Goal: Navigation & Orientation: Find specific page/section

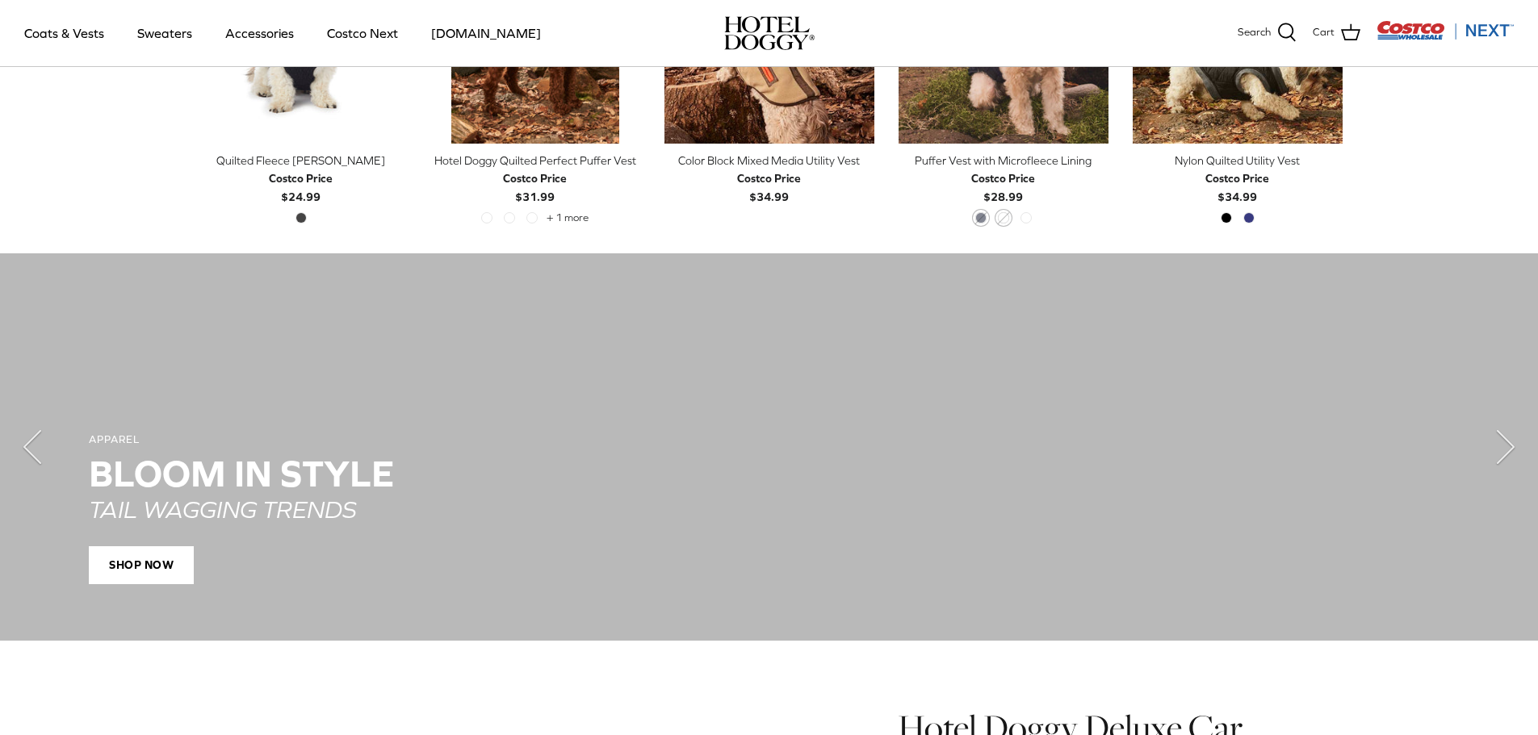
scroll to position [969, 0]
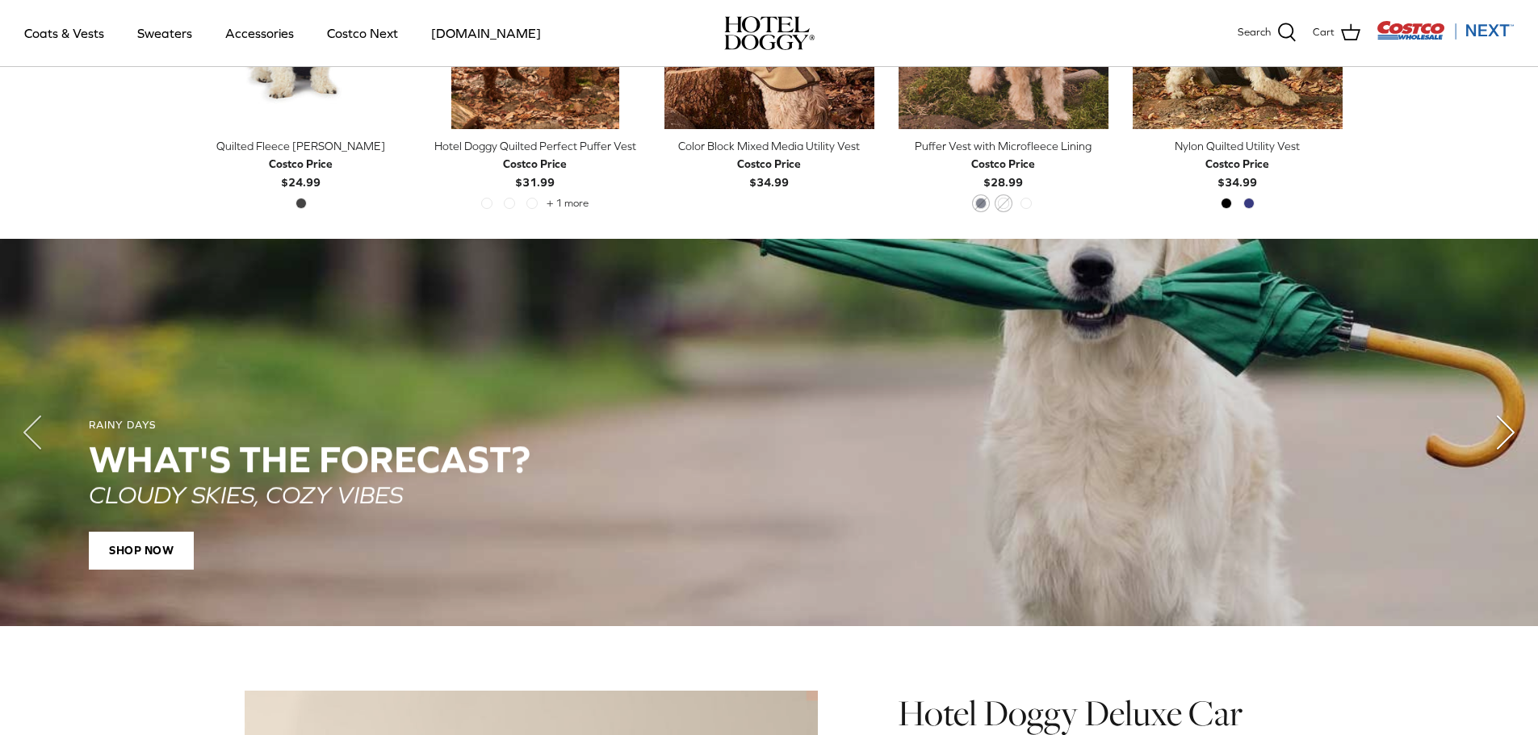
click at [1503, 419] on icon "Right" at bounding box center [1505, 432] width 65 height 65
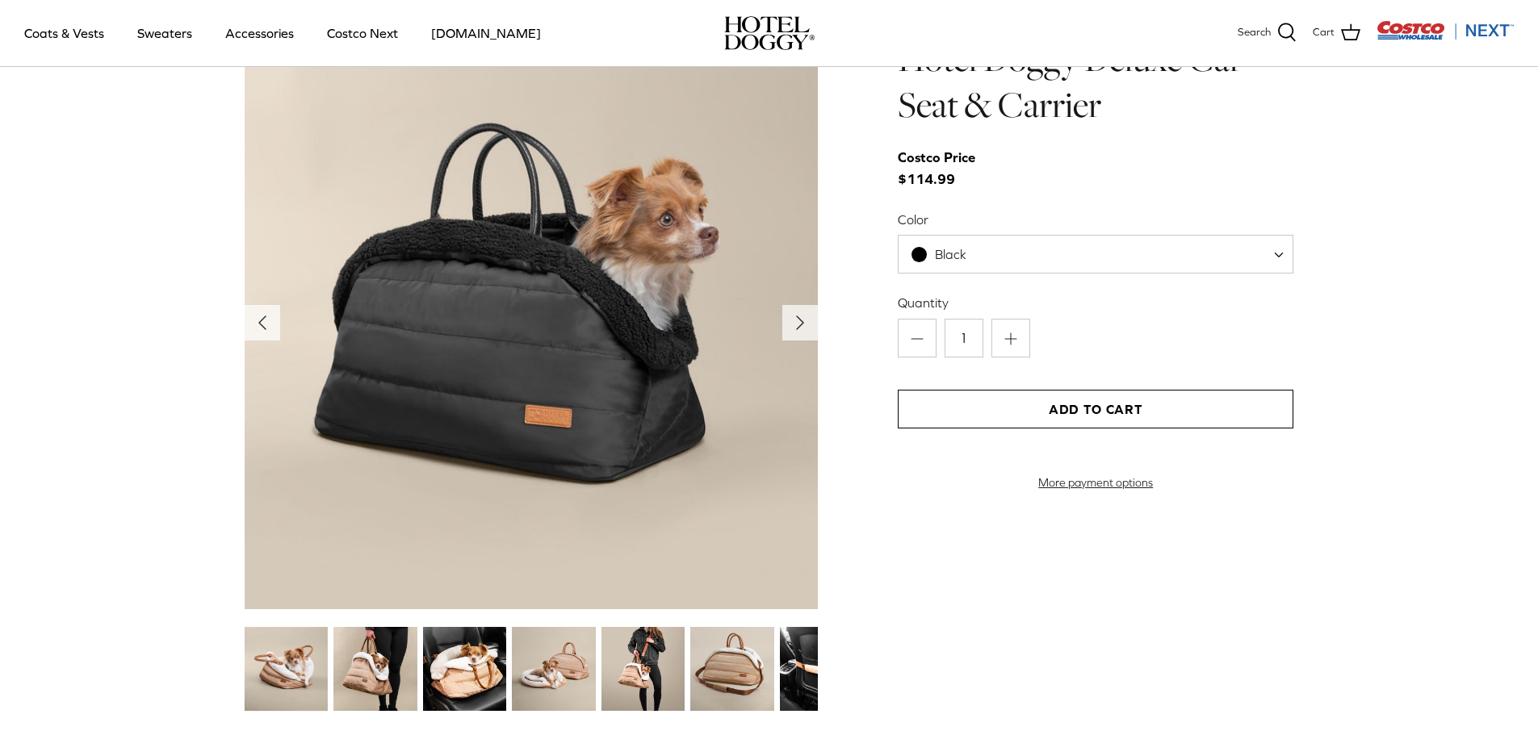
scroll to position [1614, 0]
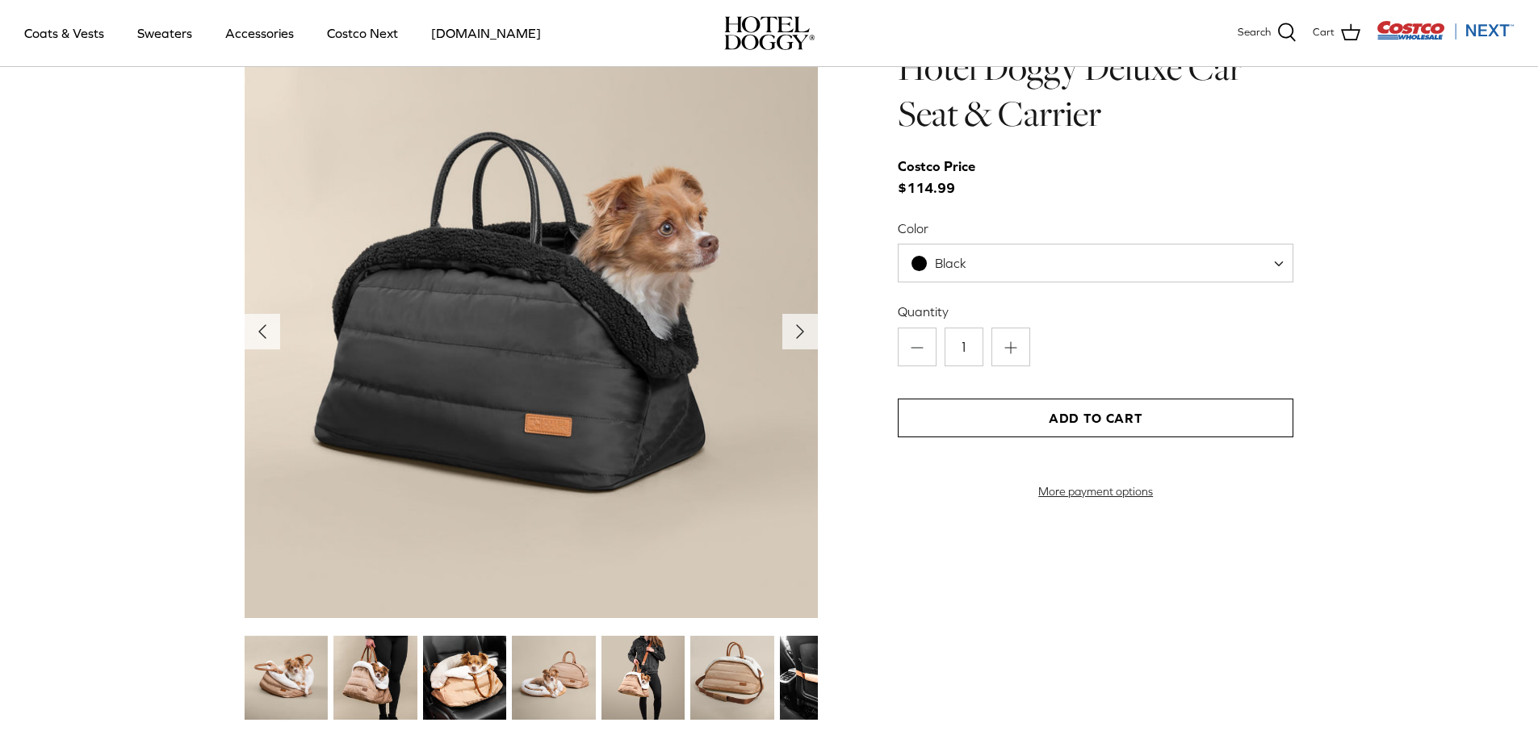
click at [299, 676] on img at bounding box center [286, 677] width 83 height 83
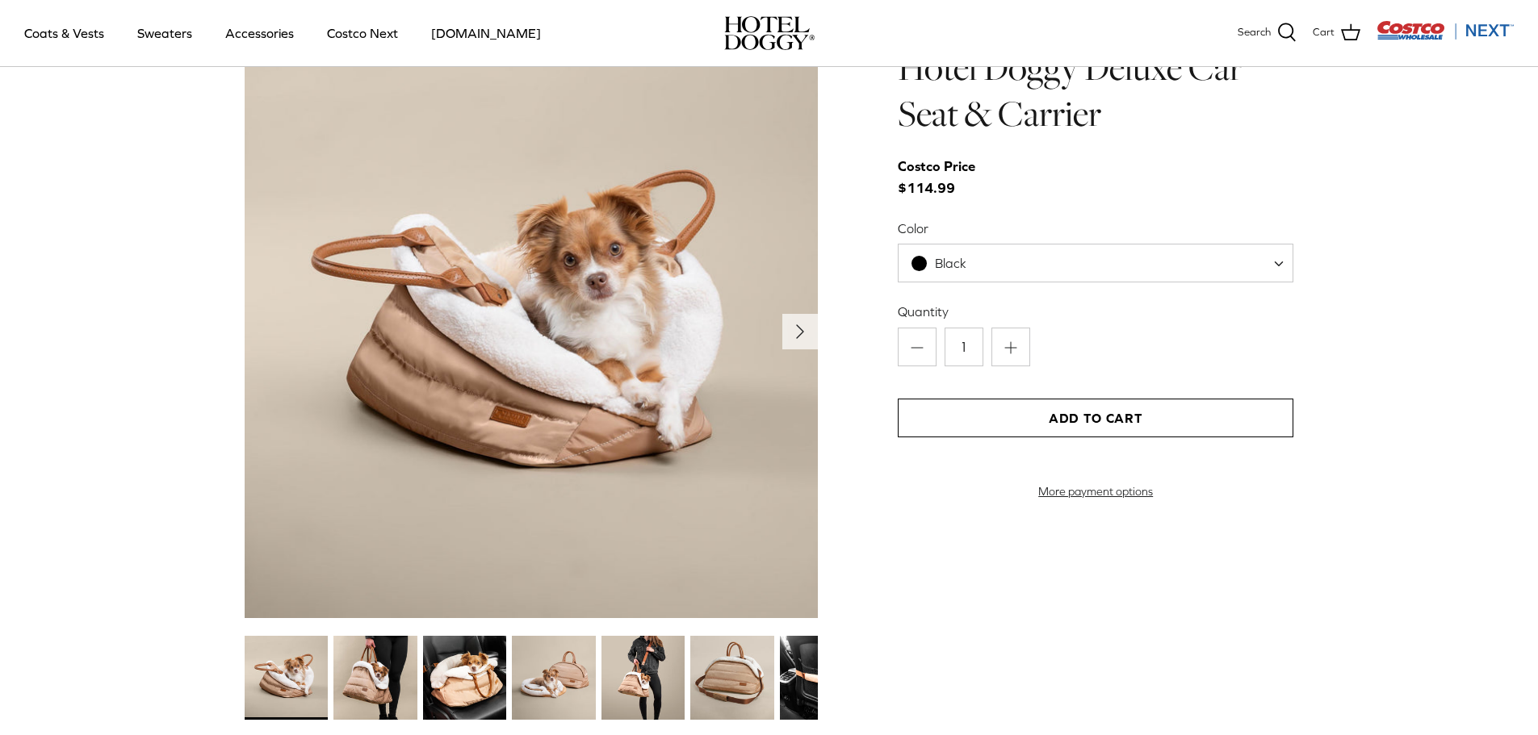
click at [386, 679] on img at bounding box center [374, 677] width 83 height 83
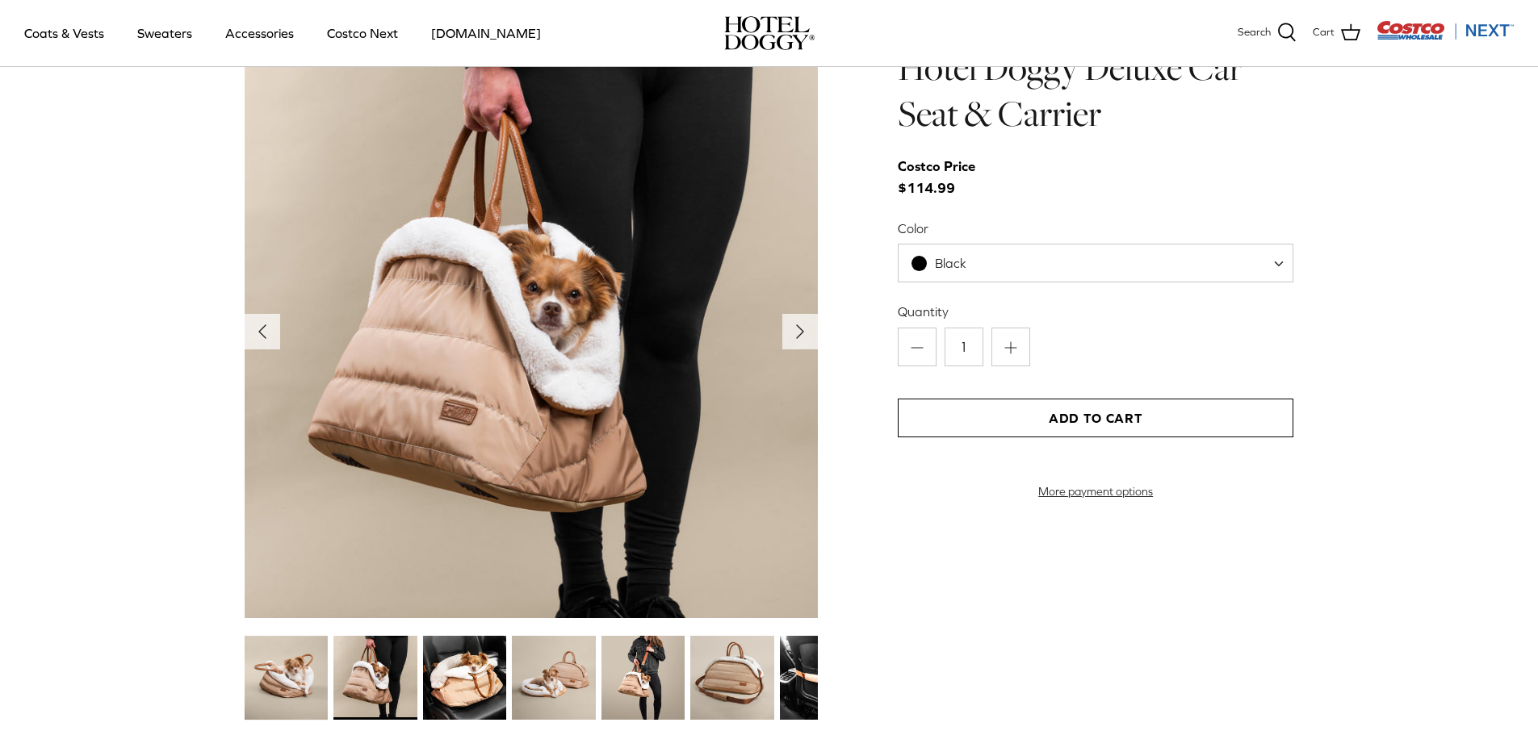
click at [491, 685] on img at bounding box center [464, 677] width 83 height 83
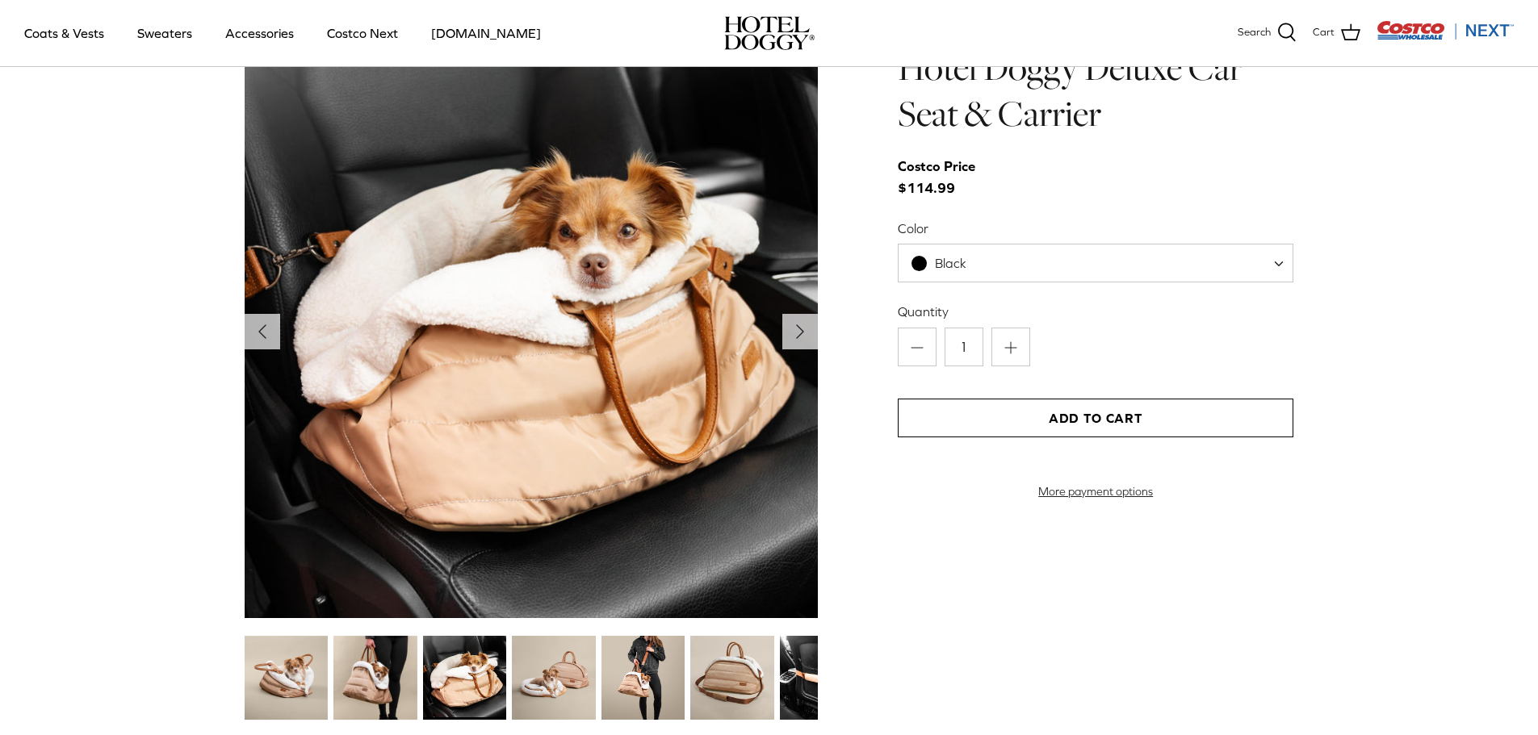
click at [561, 684] on img at bounding box center [553, 677] width 83 height 83
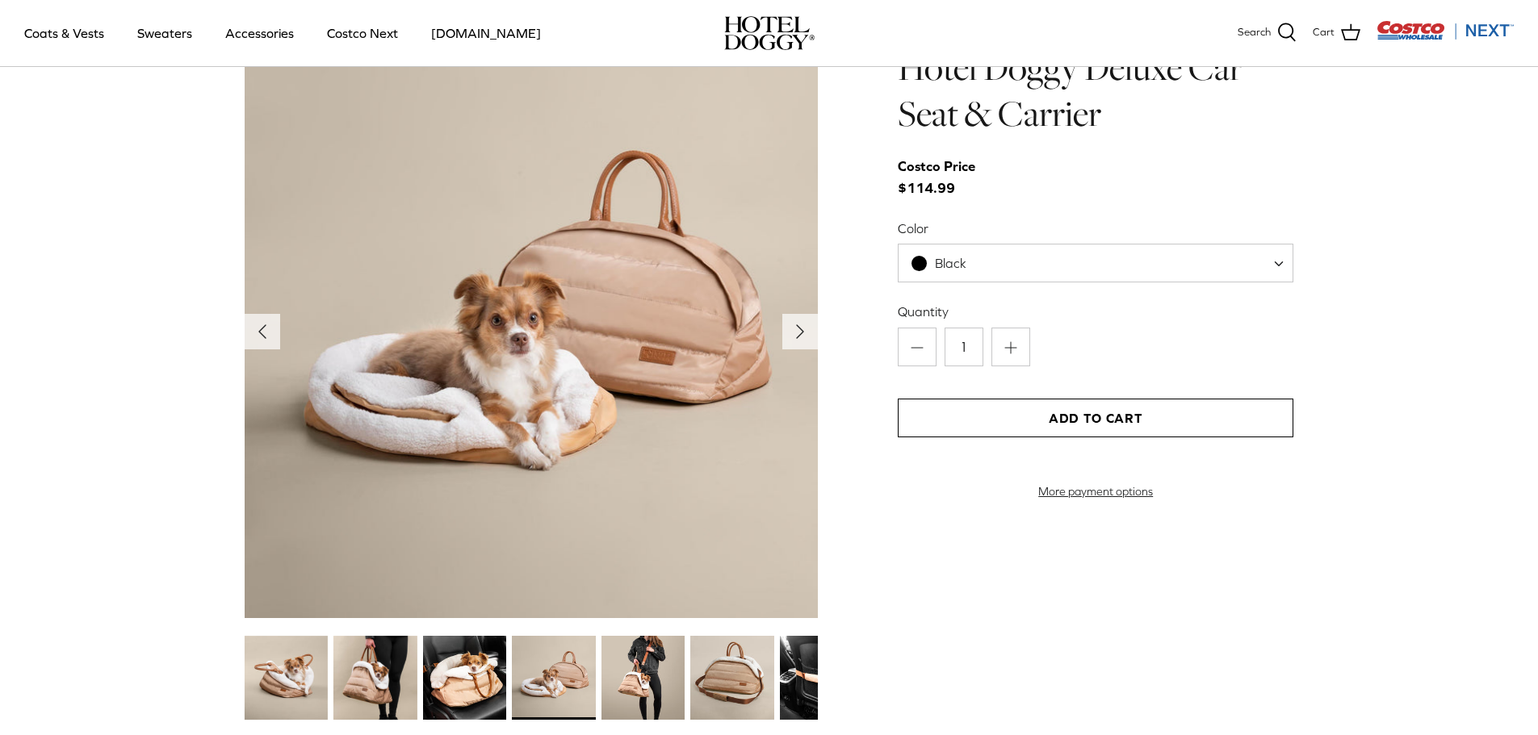
click at [634, 685] on img at bounding box center [642, 677] width 83 height 83
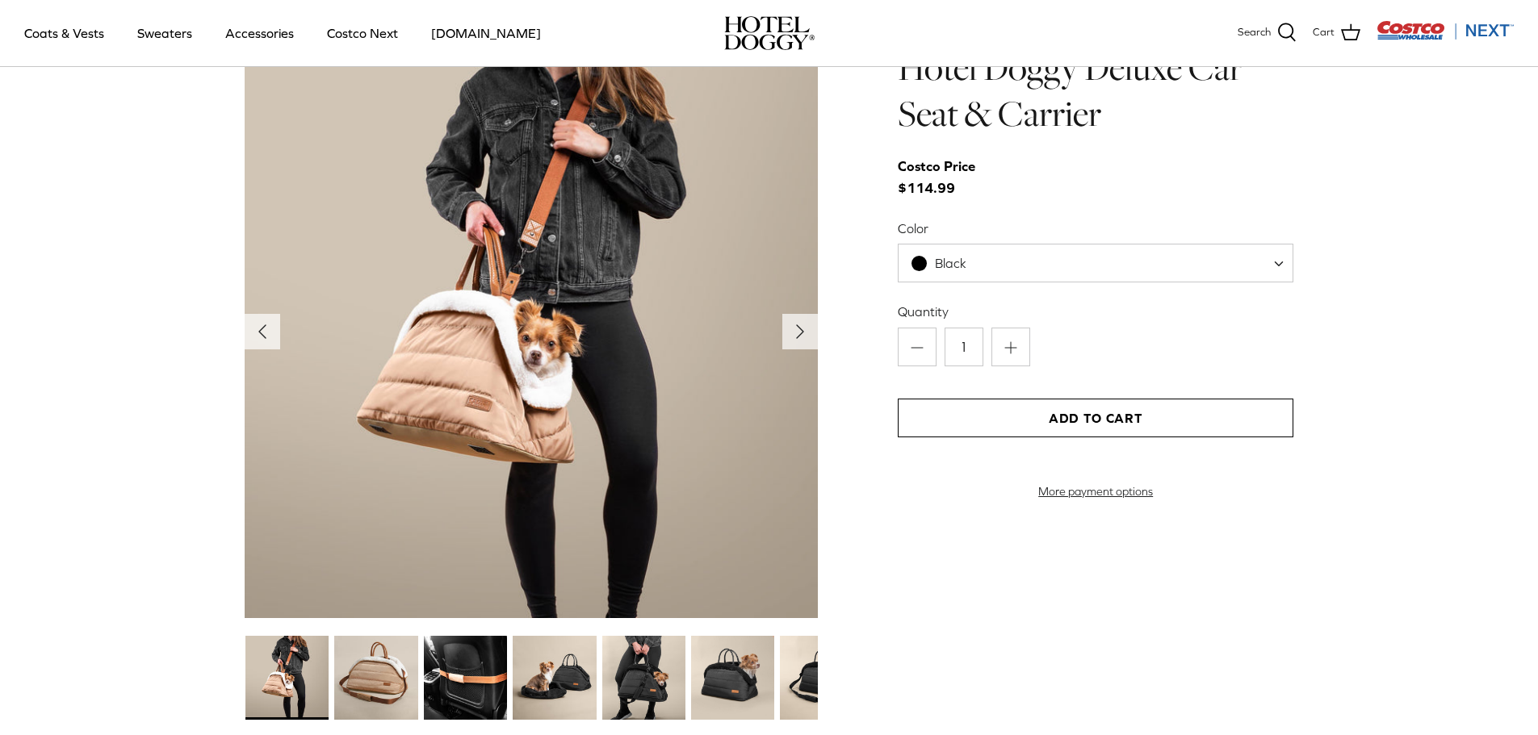
click at [735, 673] on img at bounding box center [732, 677] width 83 height 83
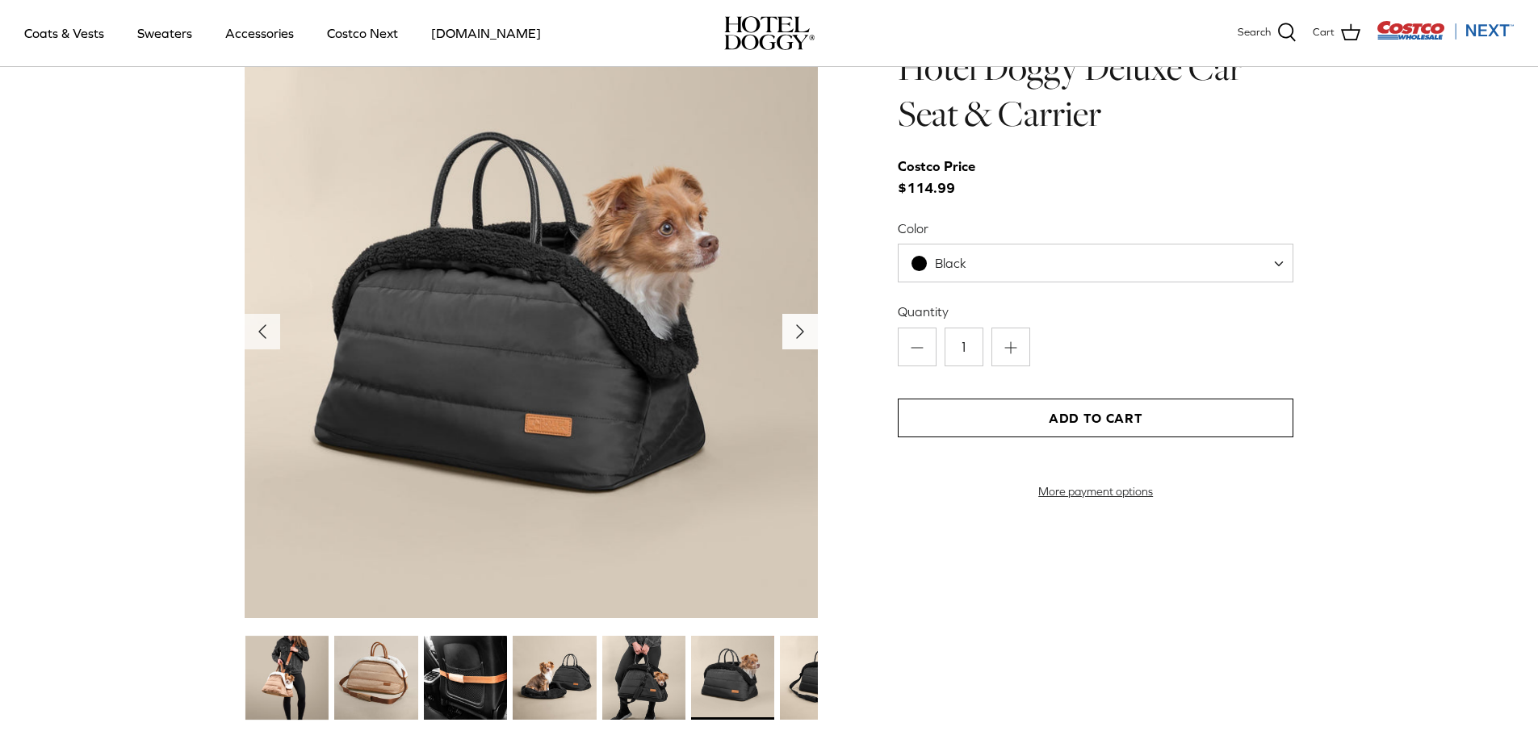
click at [804, 332] on icon "Right" at bounding box center [800, 332] width 26 height 26
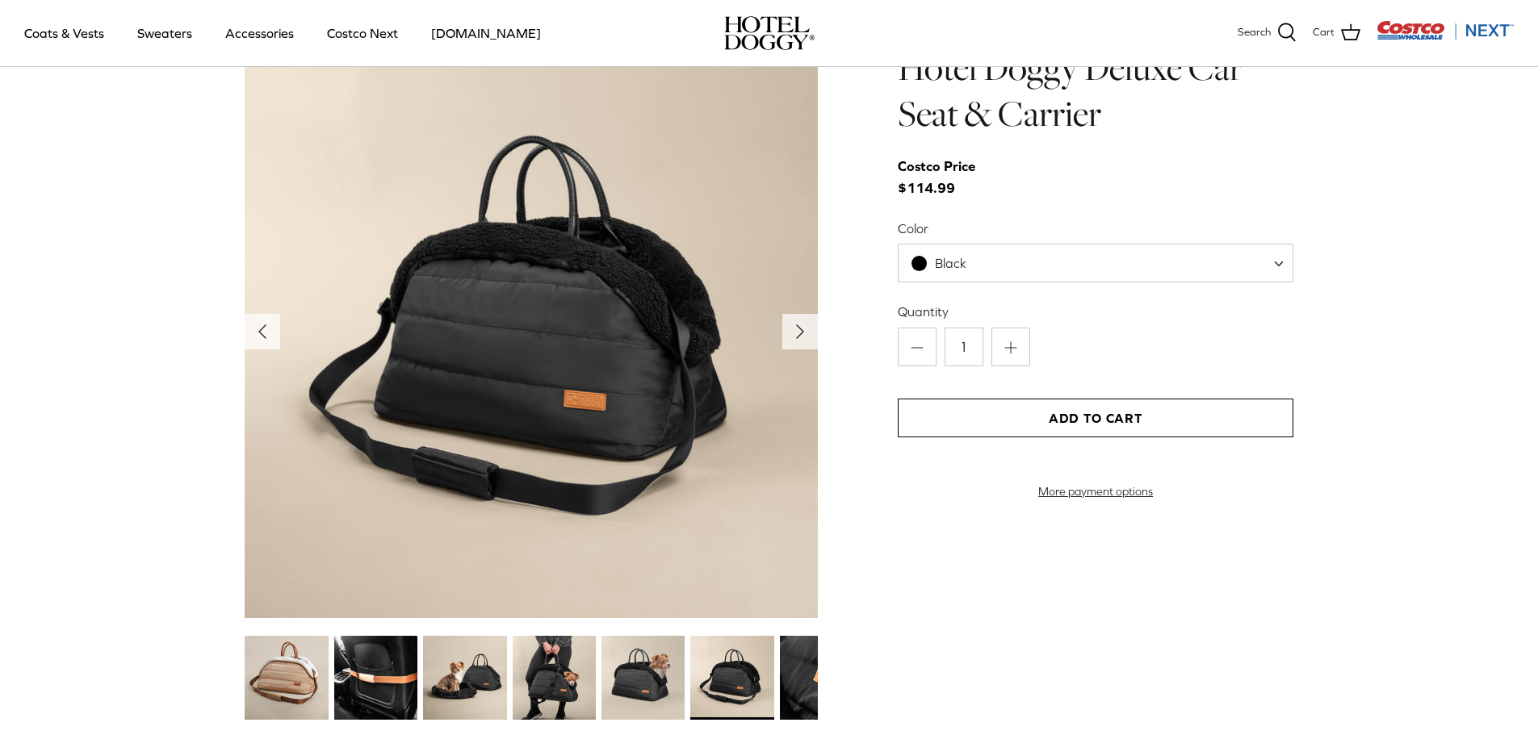
click at [748, 666] on img at bounding box center [731, 677] width 83 height 83
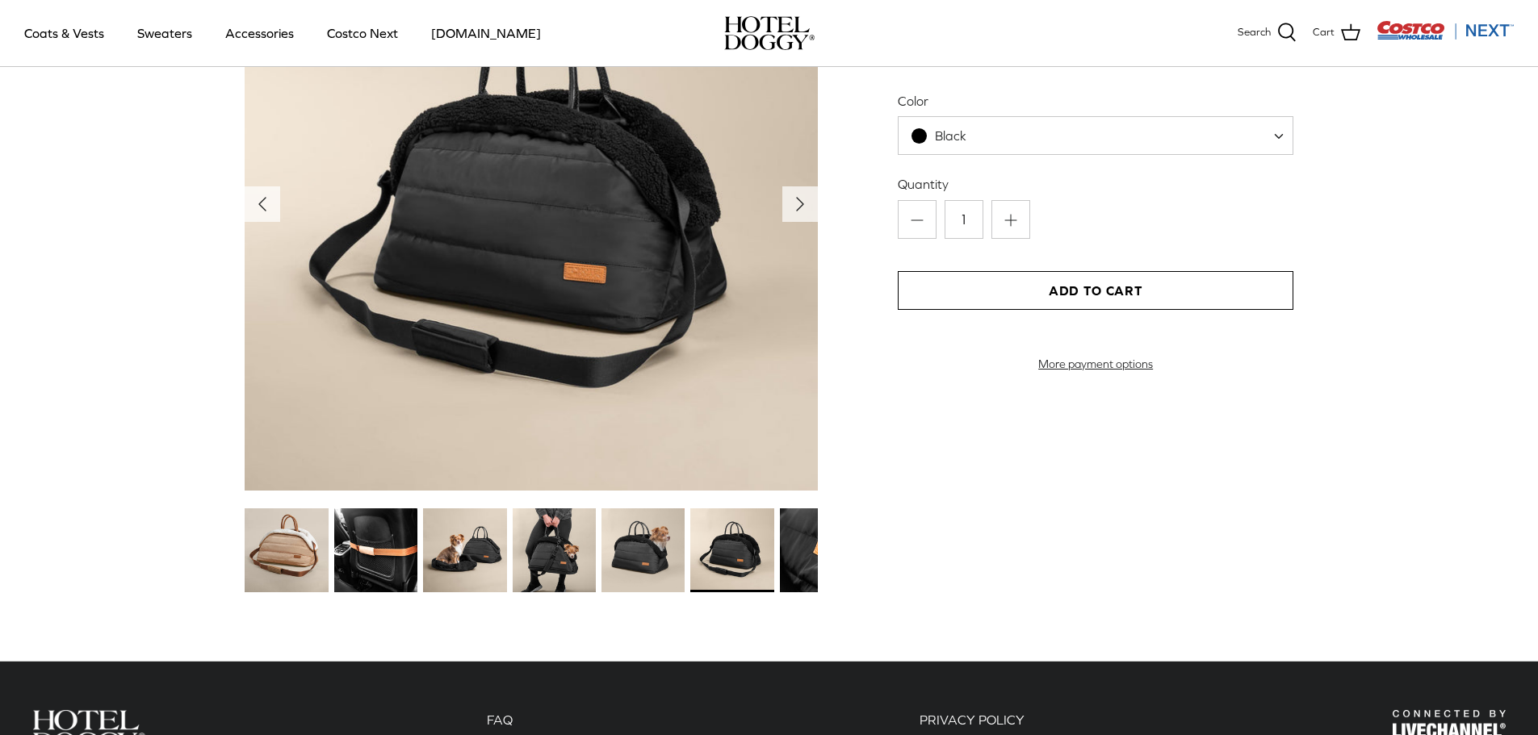
scroll to position [1776, 0]
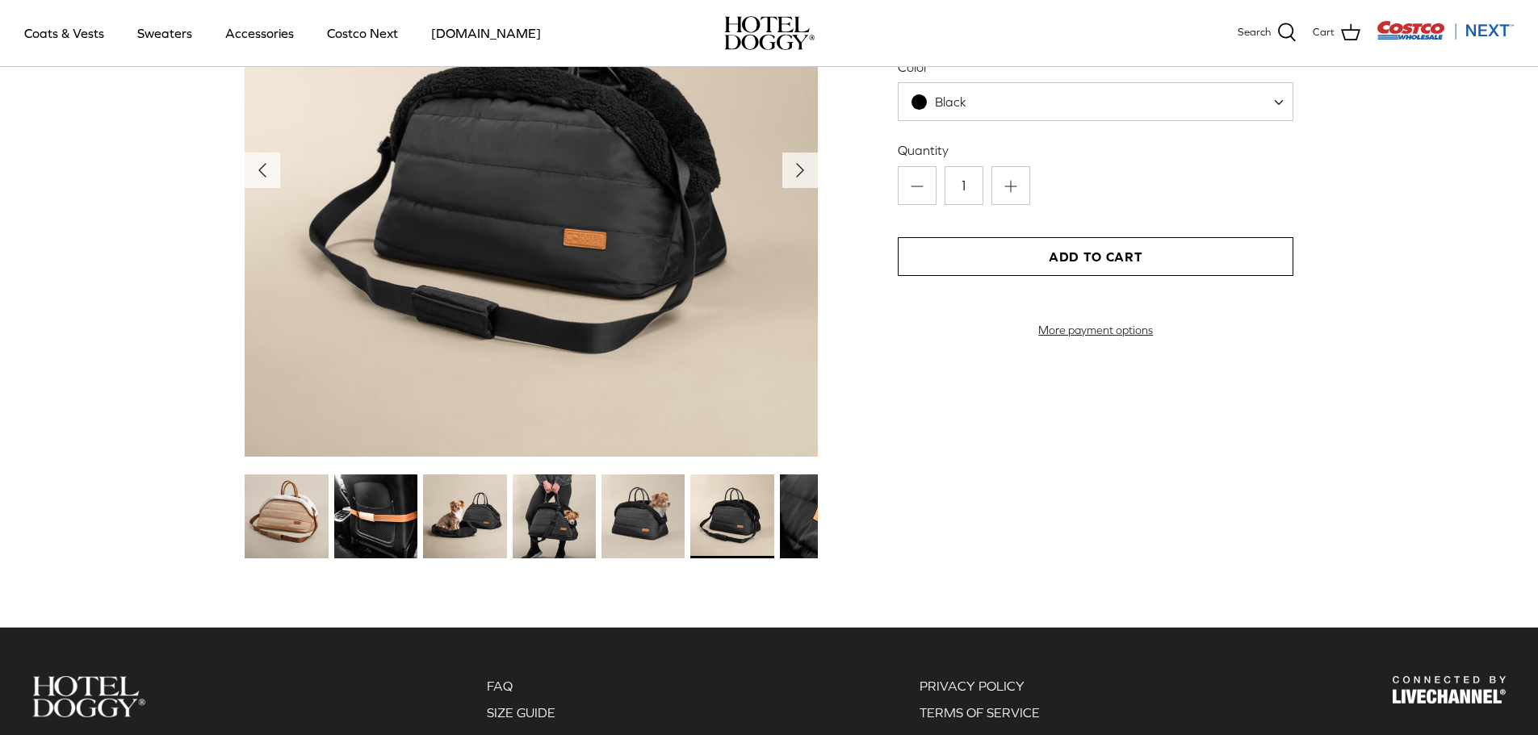
click at [389, 529] on img at bounding box center [375, 516] width 83 height 83
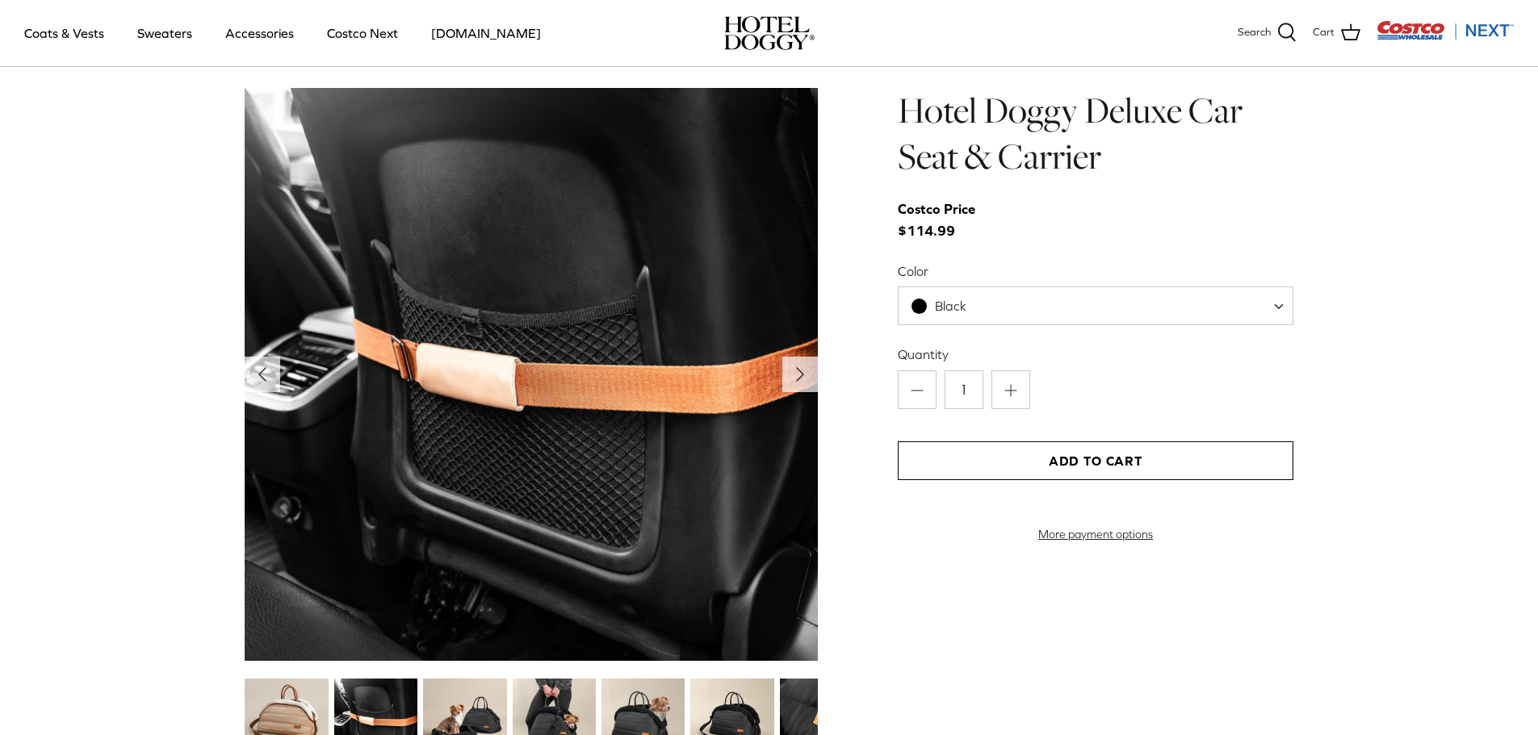
scroll to position [1534, 0]
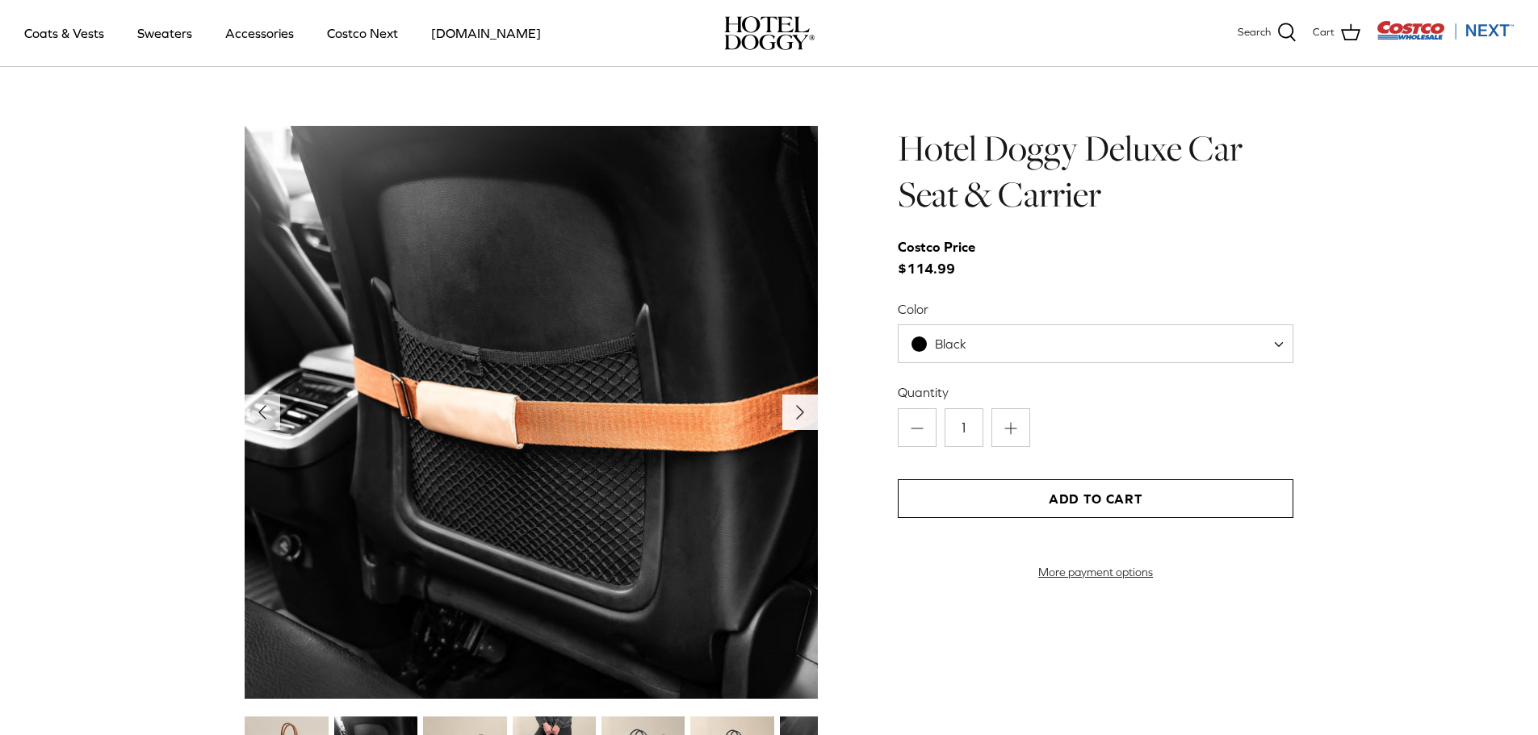
click at [799, 417] on polyline "Next" at bounding box center [800, 412] width 6 height 13
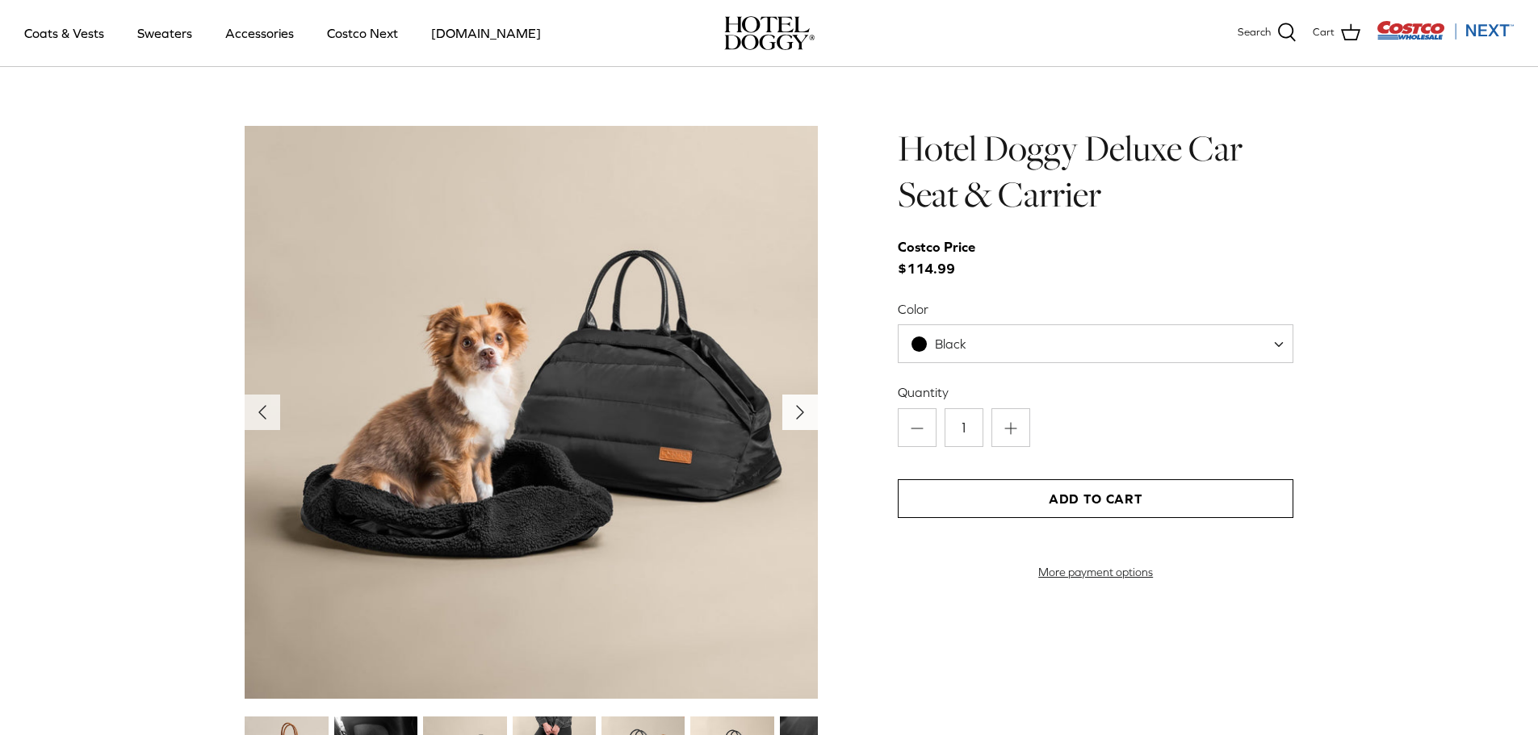
click at [799, 417] on polyline "Next" at bounding box center [800, 412] width 6 height 13
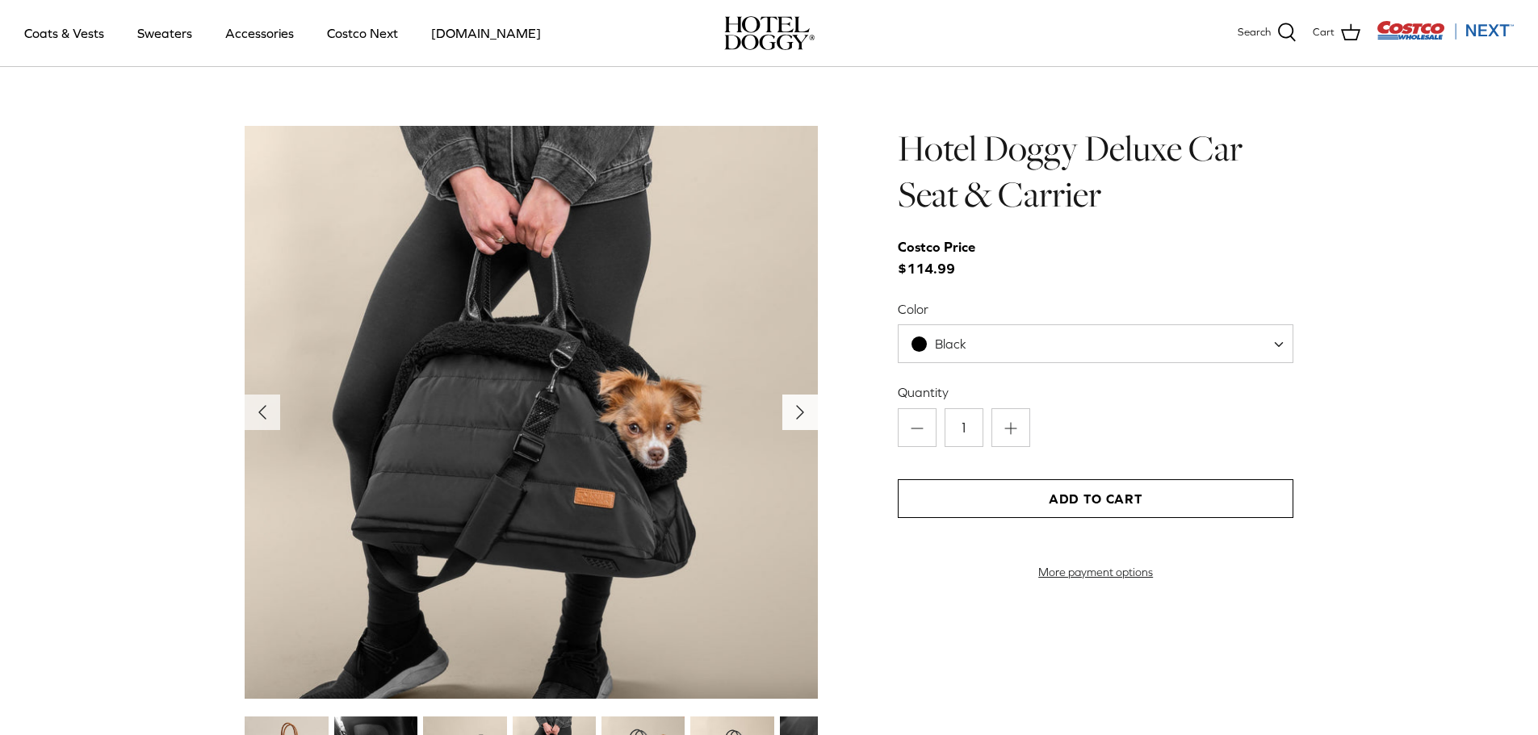
click at [799, 417] on polyline "Next" at bounding box center [800, 412] width 6 height 13
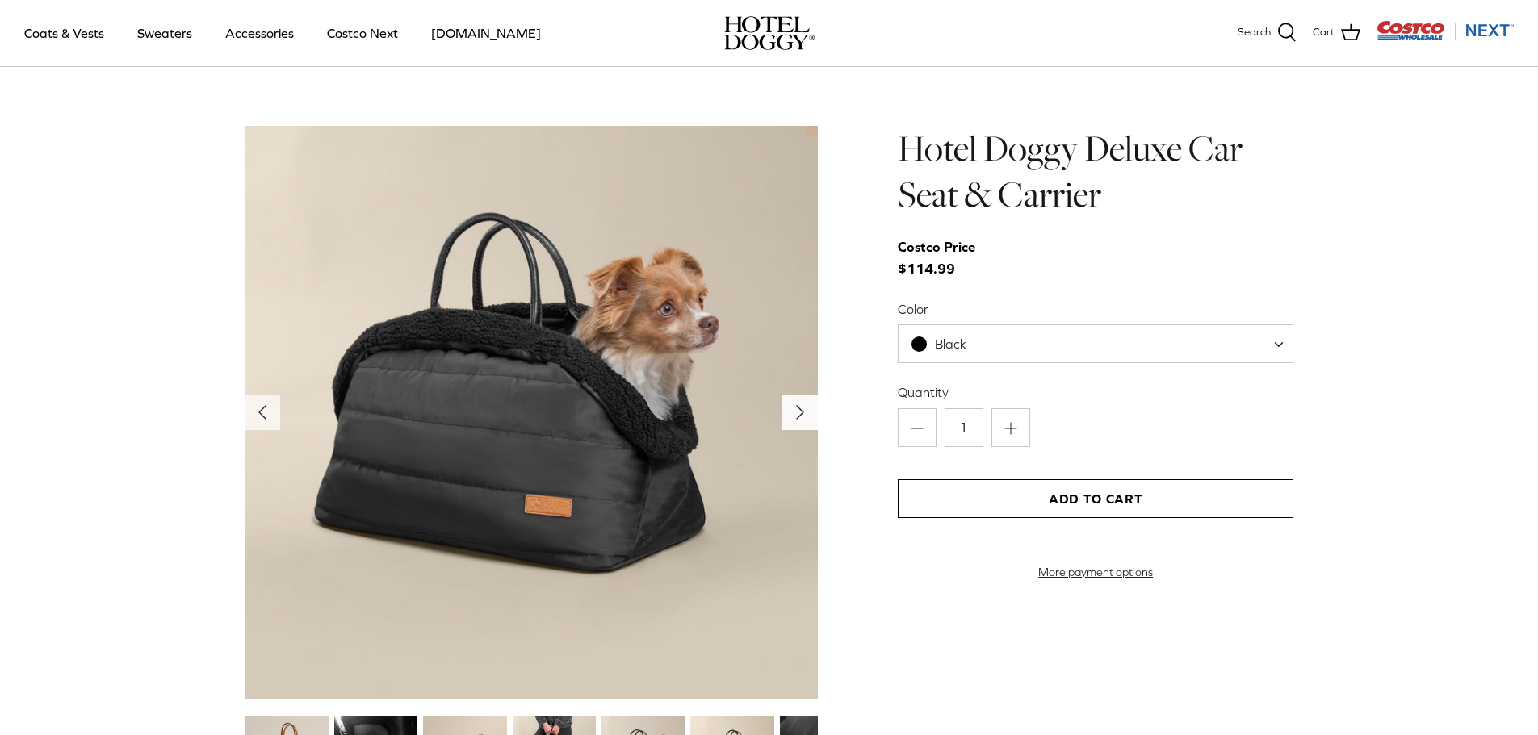
click at [799, 417] on polyline "Next" at bounding box center [800, 412] width 6 height 13
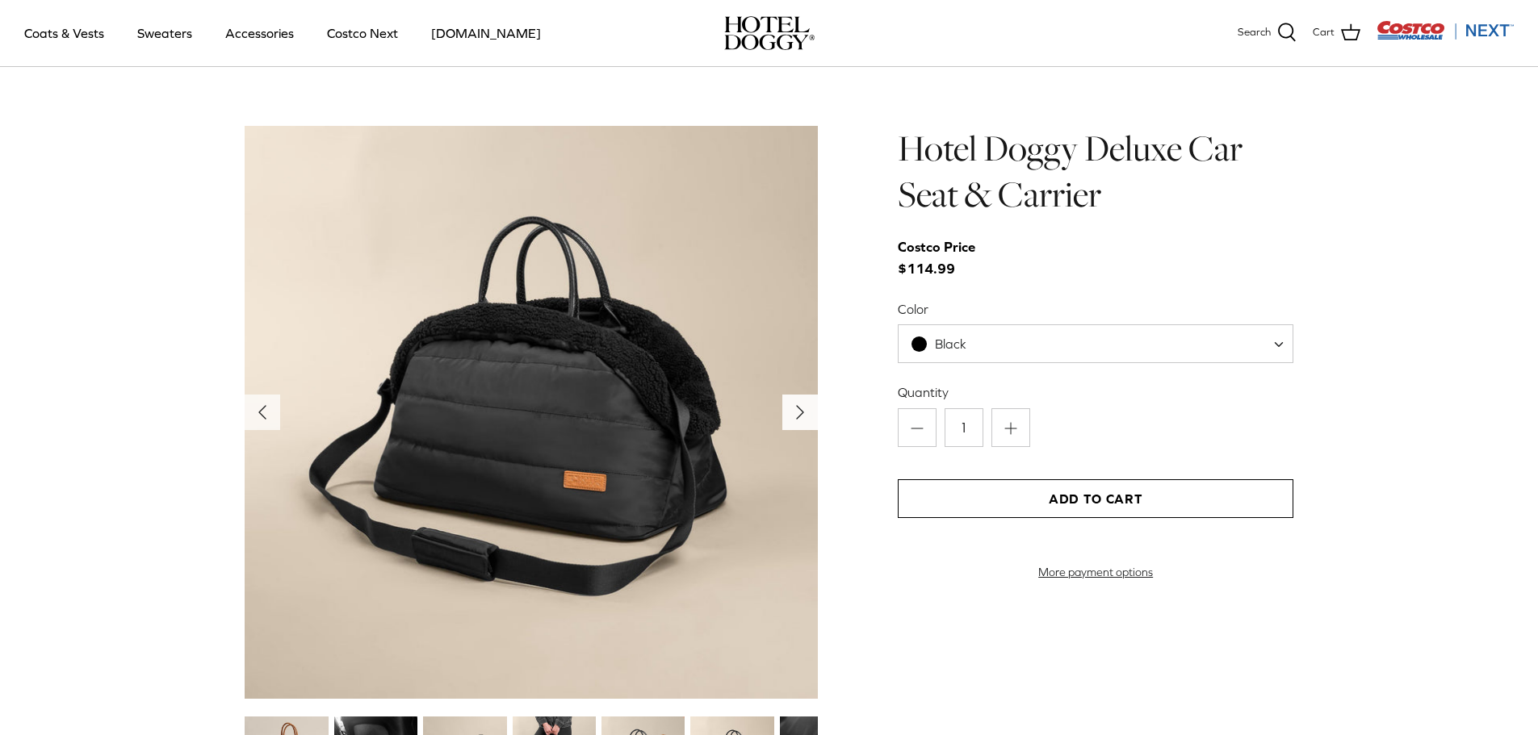
click at [799, 417] on polyline "Next" at bounding box center [800, 412] width 6 height 13
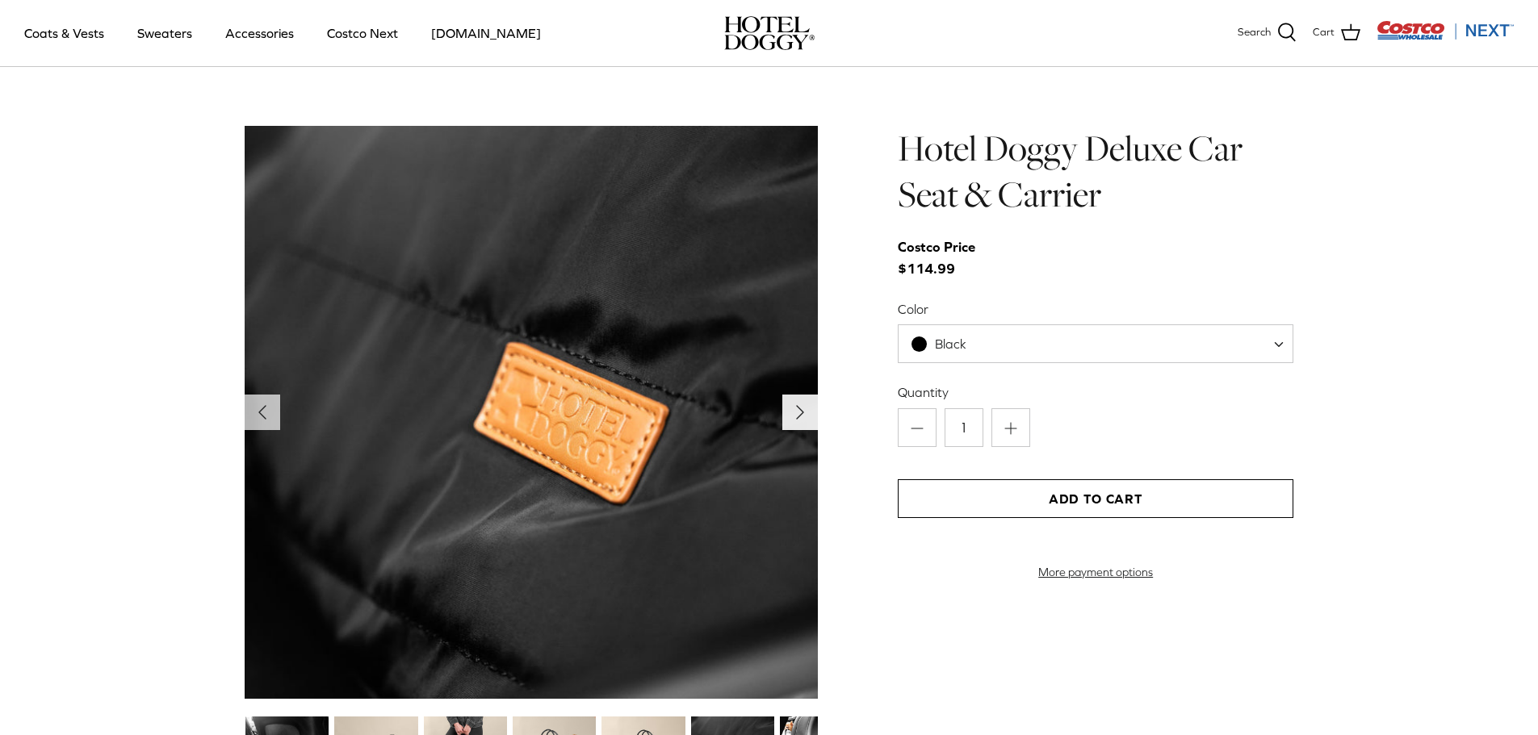
click at [799, 417] on polyline "Next" at bounding box center [800, 412] width 6 height 13
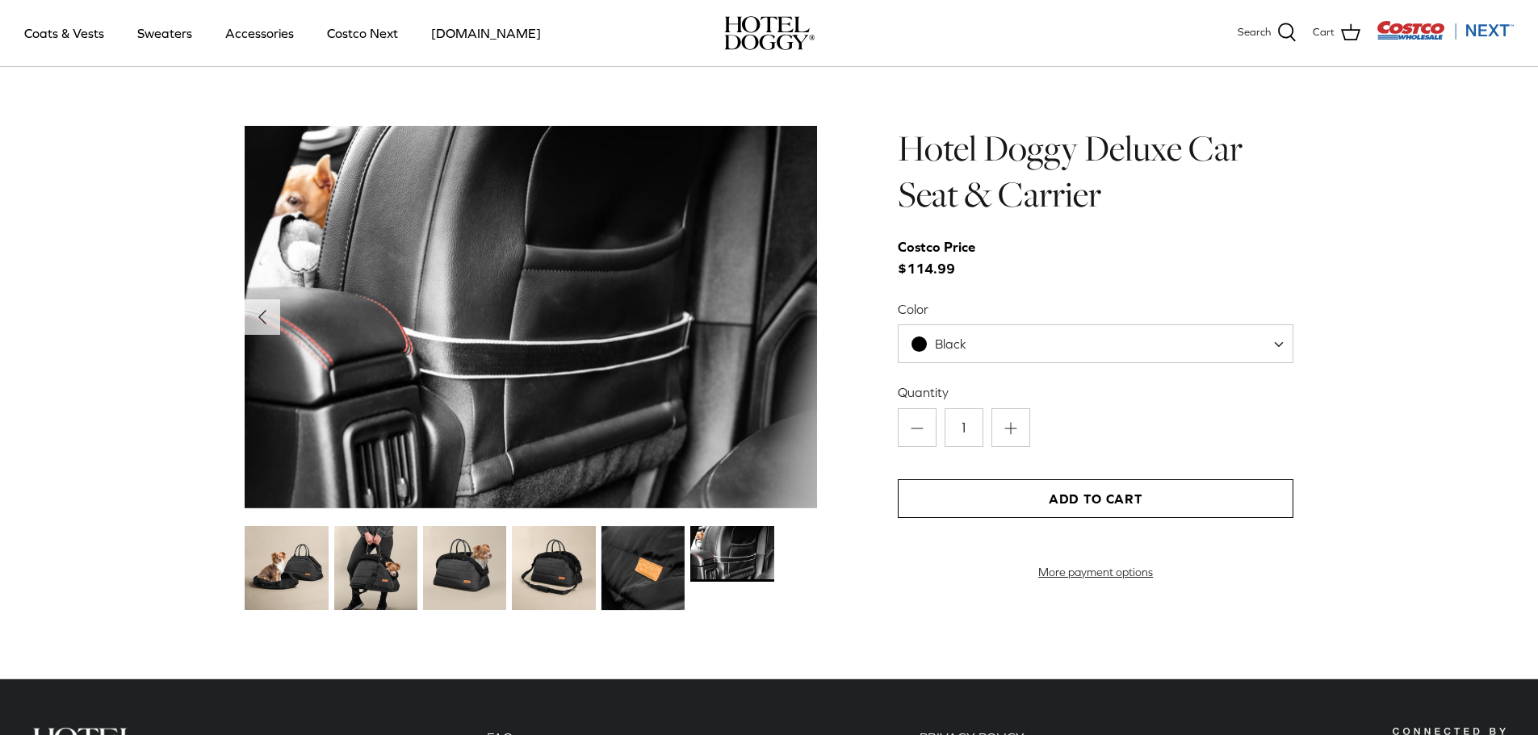
click at [799, 417] on img at bounding box center [531, 317] width 573 height 383
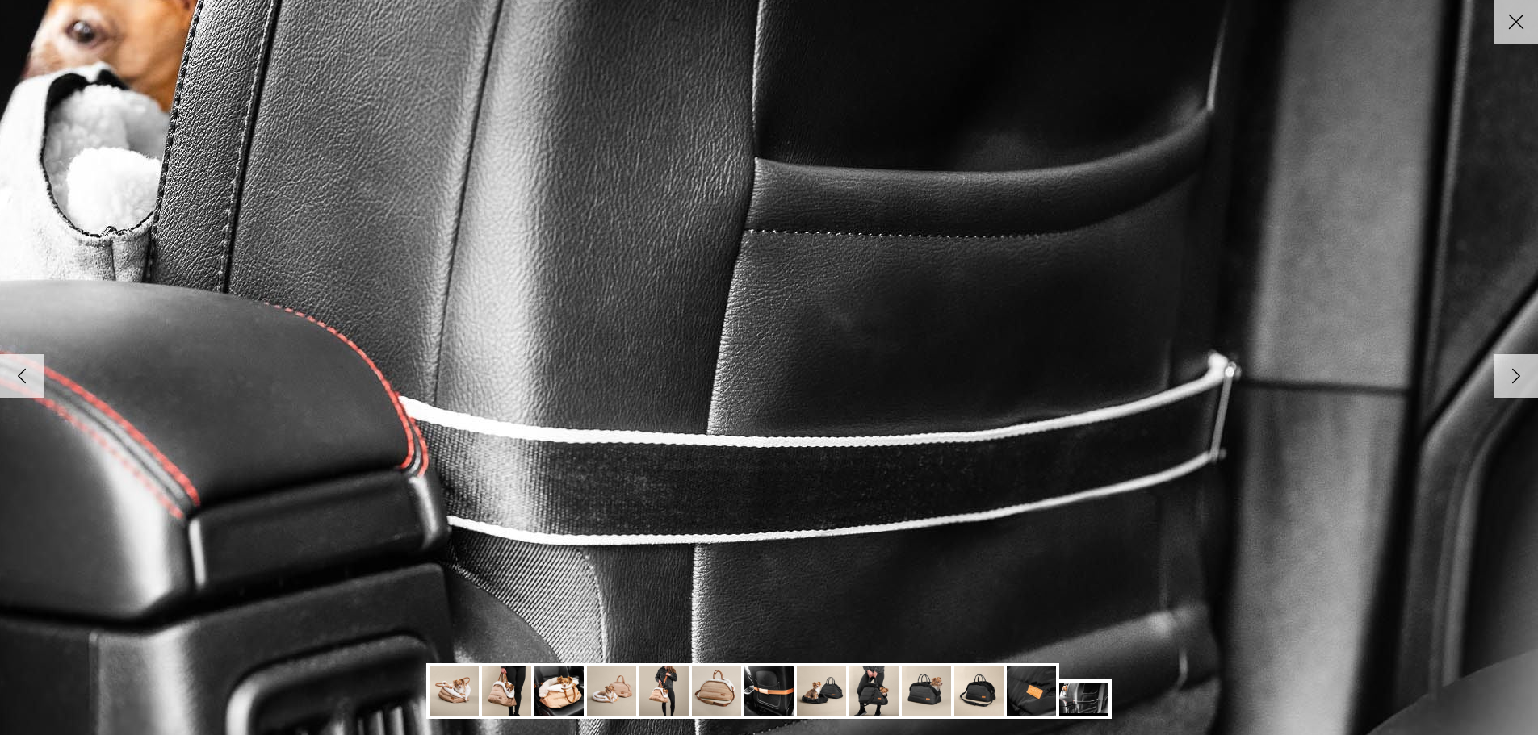
click at [799, 417] on img at bounding box center [769, 367] width 1653 height 1103
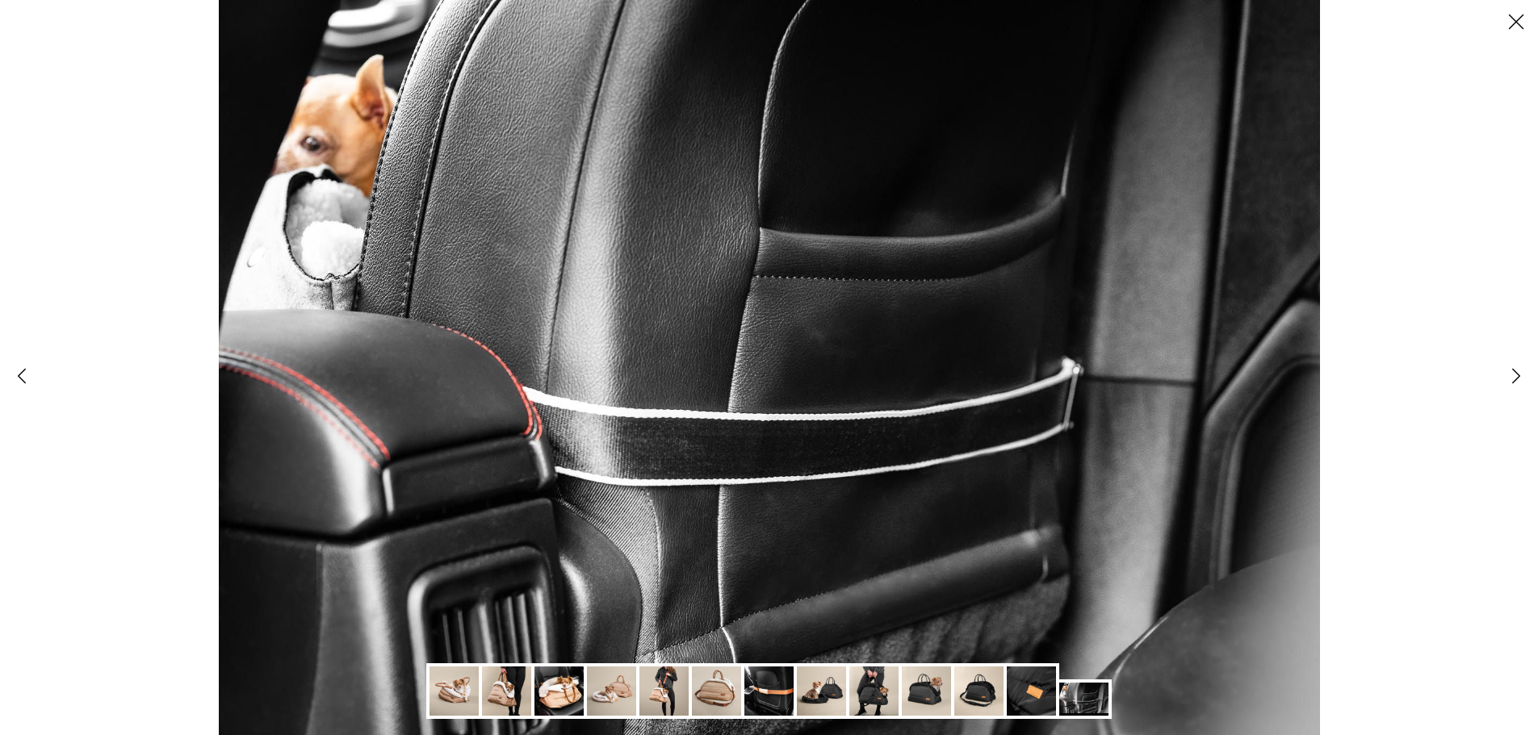
click at [1518, 29] on icon "Close" at bounding box center [1515, 21] width 27 height 27
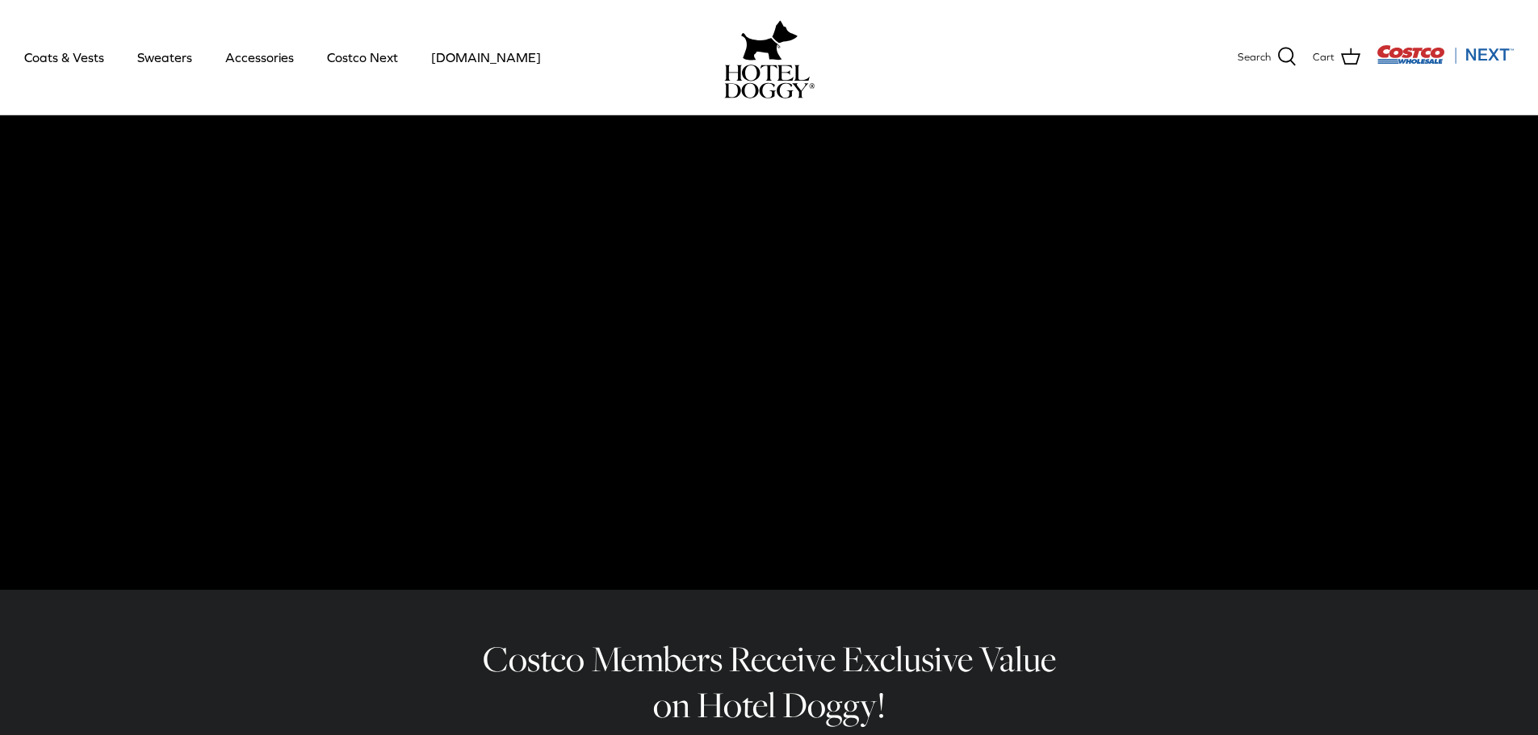
scroll to position [0, 0]
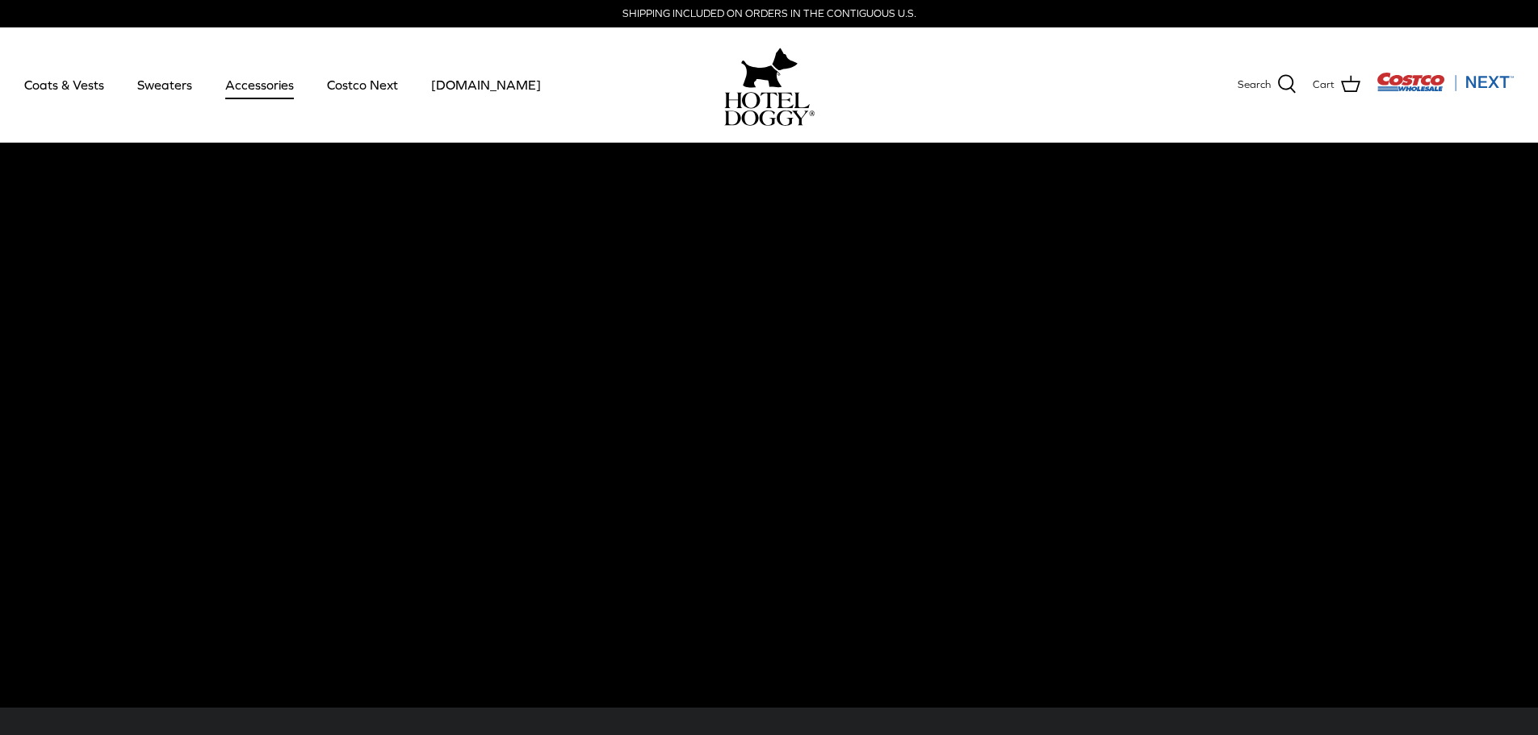
click at [257, 82] on link "Accessories" at bounding box center [260, 84] width 98 height 55
